Goal: Find specific page/section: Find specific page/section

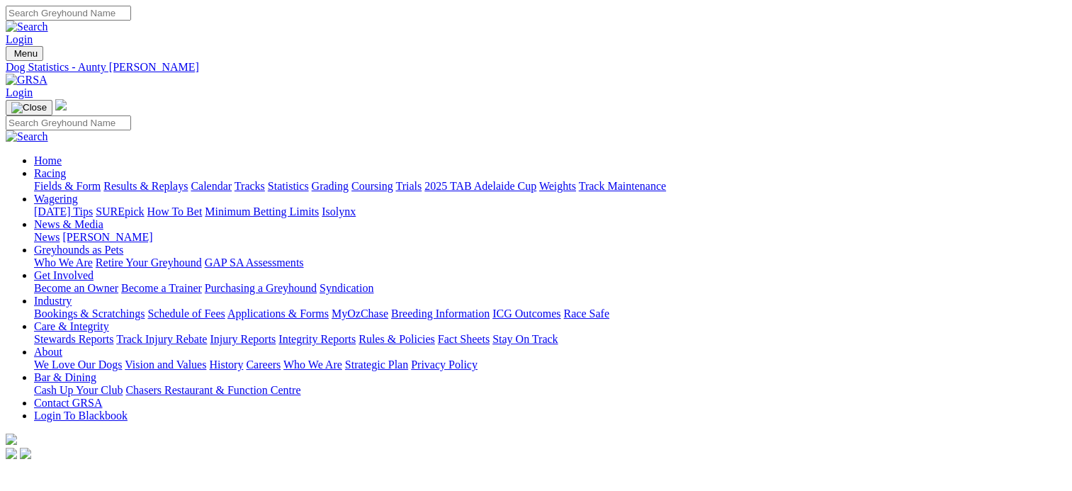
click at [45, 180] on link "Fields & Form" at bounding box center [67, 186] width 67 height 12
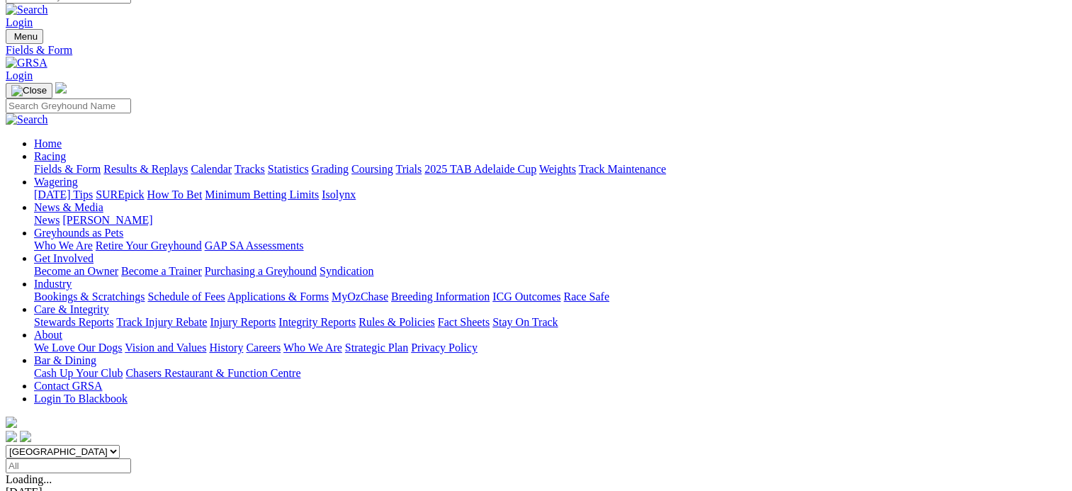
scroll to position [16, 0]
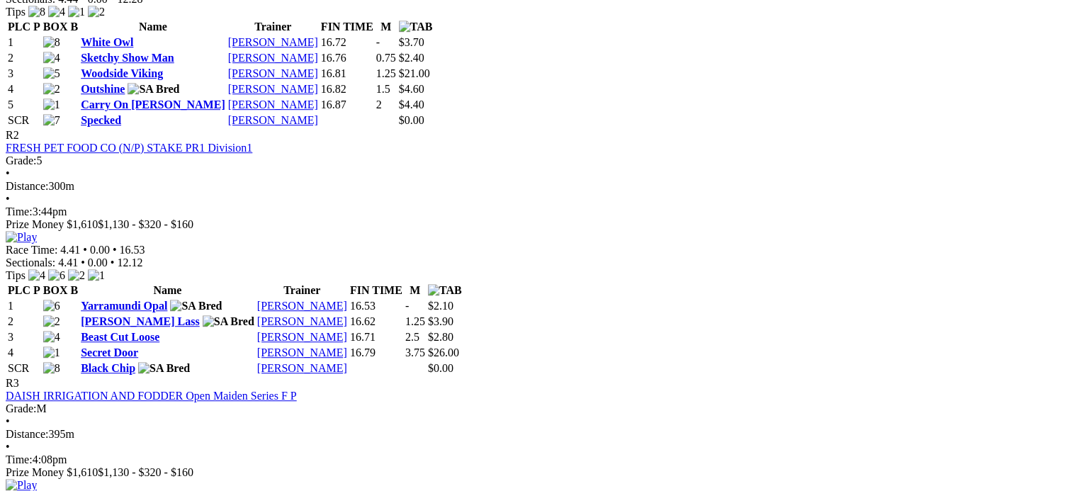
scroll to position [816, 0]
